Goal: Task Accomplishment & Management: Manage account settings

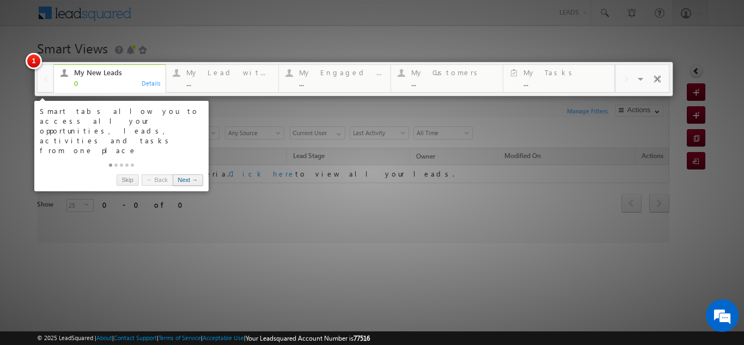
click at [188, 174] on link "Next →" at bounding box center [188, 179] width 30 height 11
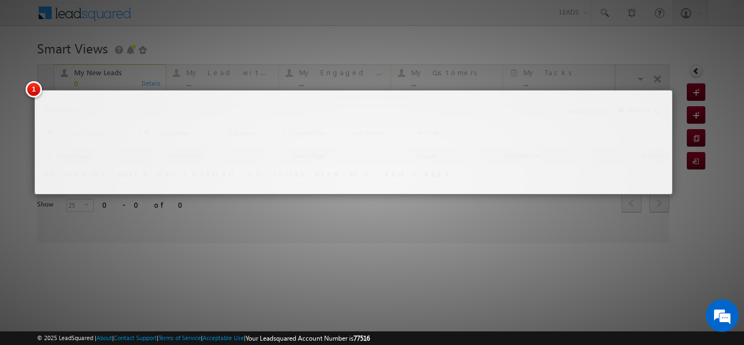
click at [188, 160] on body "Menu Pushpanjali pushp anjal i.pra sad@s grlim ited. in" at bounding box center [372, 154] width 744 height 309
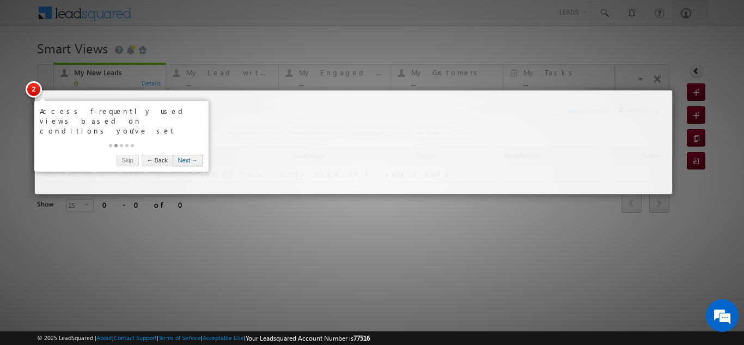
click at [182, 155] on link "Next →" at bounding box center [188, 160] width 30 height 11
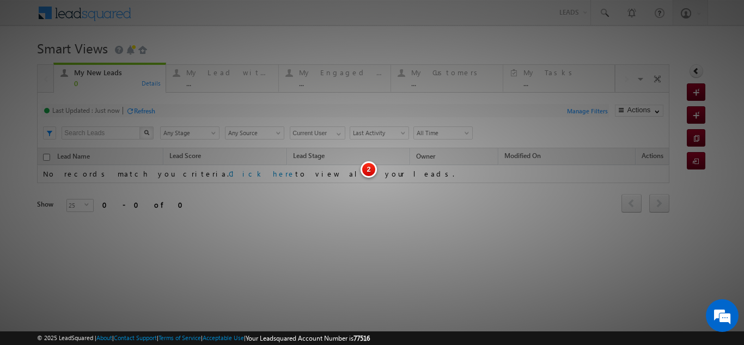
click at [182, 145] on body "Menu Pushpanjali pushp anjal i.pra sad@s grlim ited. in" at bounding box center [372, 154] width 744 height 309
click at [182, 145] on div at bounding box center [372, 172] width 744 height 345
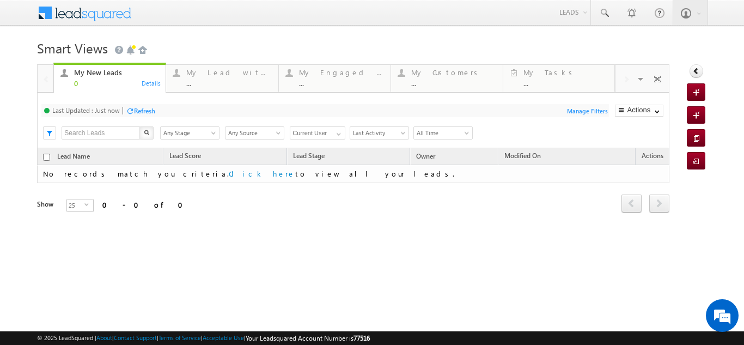
click at [284, 241] on div "Tags × Select at-least one lead to tag... × Close Lead Name Lead Score Lead Sta…" at bounding box center [353, 195] width 632 height 95
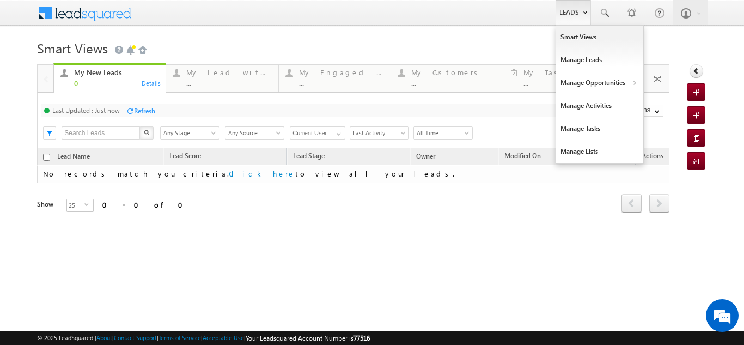
click at [569, 14] on link "Leads" at bounding box center [572, 12] width 35 height 25
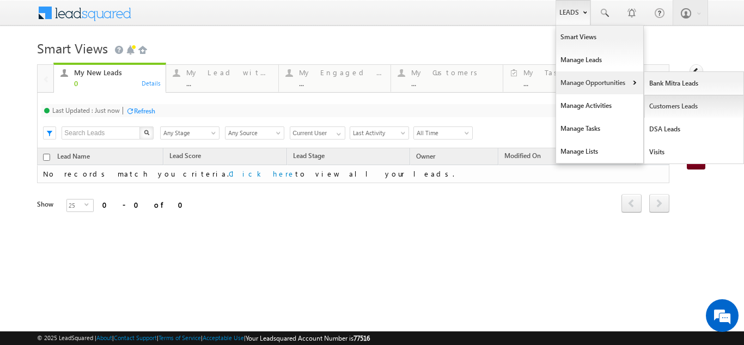
click at [647, 105] on link "Customers Leads" at bounding box center [694, 106] width 100 height 23
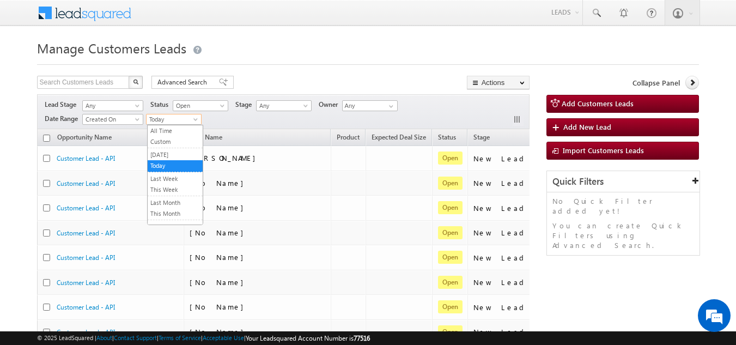
click at [162, 118] on span "Today" at bounding box center [172, 119] width 52 height 10
click at [166, 156] on link "[DATE]" at bounding box center [175, 155] width 55 height 10
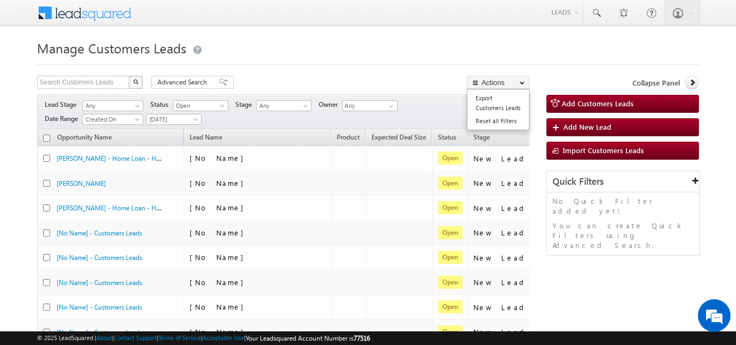
click at [476, 89] on ul "Export Customers Leads Reset all Filters" at bounding box center [498, 109] width 63 height 41
click at [485, 100] on link "Export Customers Leads" at bounding box center [498, 102] width 62 height 23
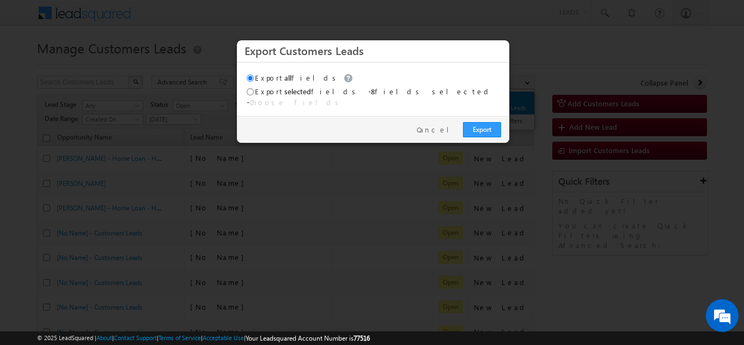
click at [485, 100] on div "Export all fields Export selected fields - 8 fields selected - Choose fields" at bounding box center [372, 90] width 261 height 44
click at [251, 92] on input "Export selected fields" at bounding box center [250, 91] width 7 height 7
radio input "true"
click at [249, 78] on input "Export all fields" at bounding box center [250, 78] width 7 height 7
radio input "true"
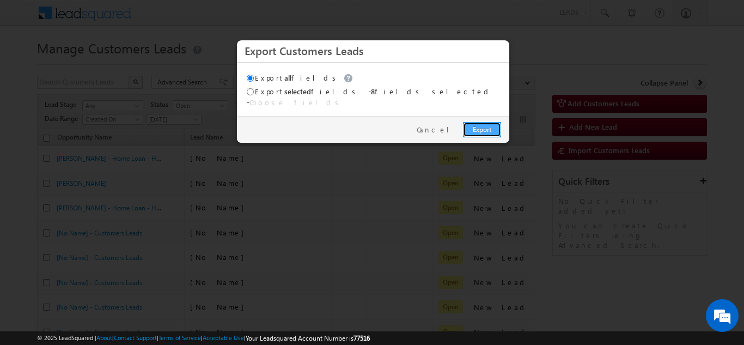
click at [489, 122] on link "Export" at bounding box center [482, 129] width 38 height 15
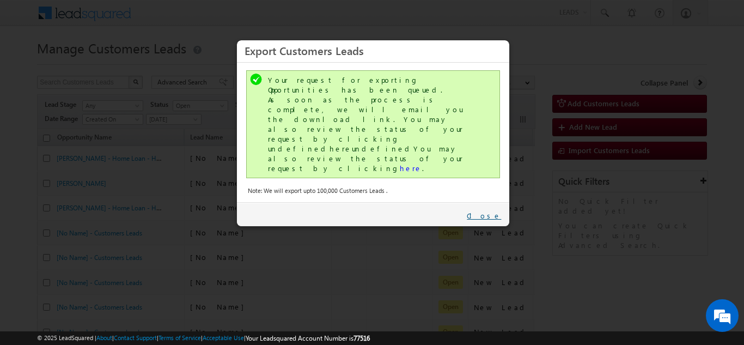
click at [495, 211] on link "Close" at bounding box center [484, 216] width 34 height 10
